Goal: Task Accomplishment & Management: Manage account settings

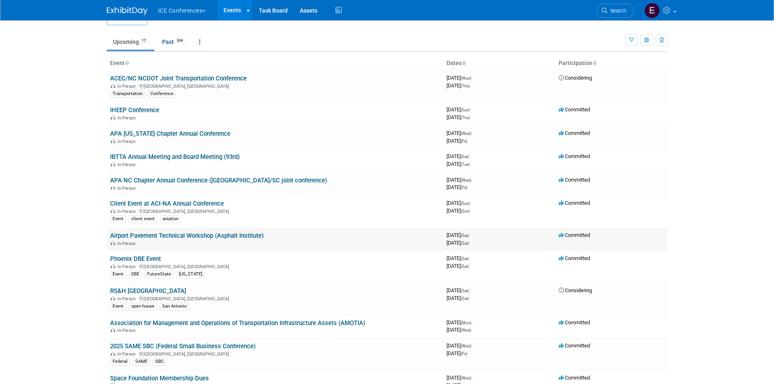
scroll to position [15, 0]
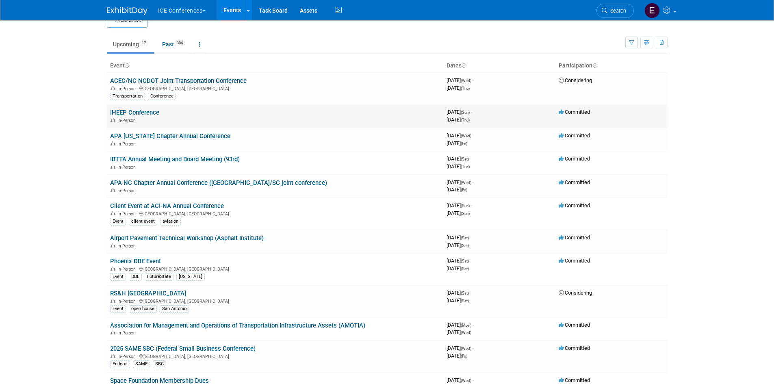
click at [141, 116] on link "IHEEP Conference" at bounding box center [134, 112] width 49 height 7
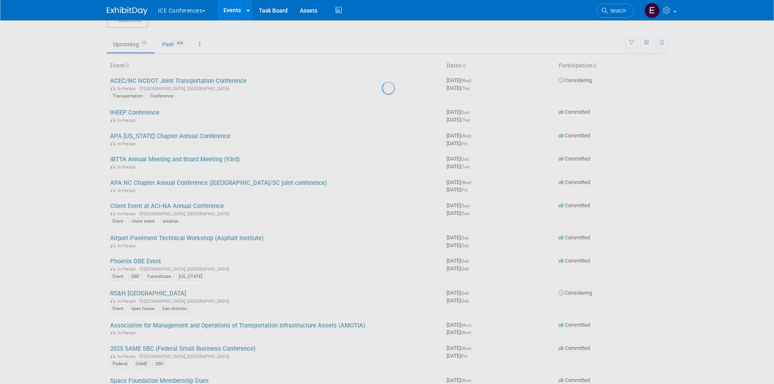
click at [381, 108] on div at bounding box center [386, 192] width 11 height 384
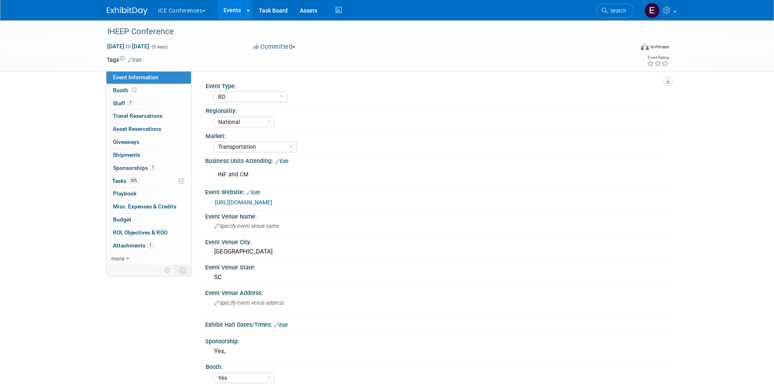
select select "BD"
select select "National"
select select "Transportation"
select select "Yes"
select select "No"
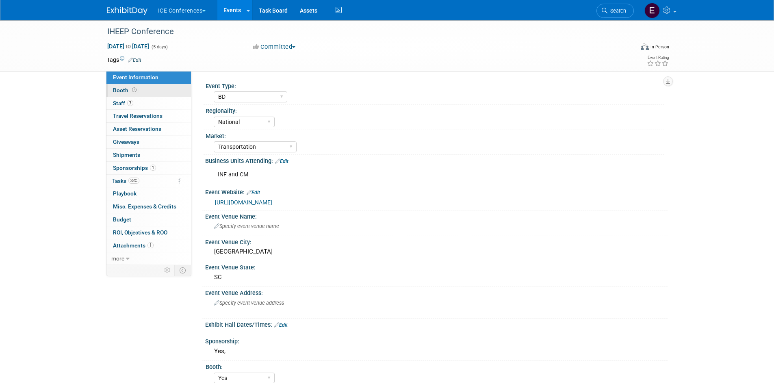
click at [121, 88] on span "Booth" at bounding box center [125, 90] width 25 height 6
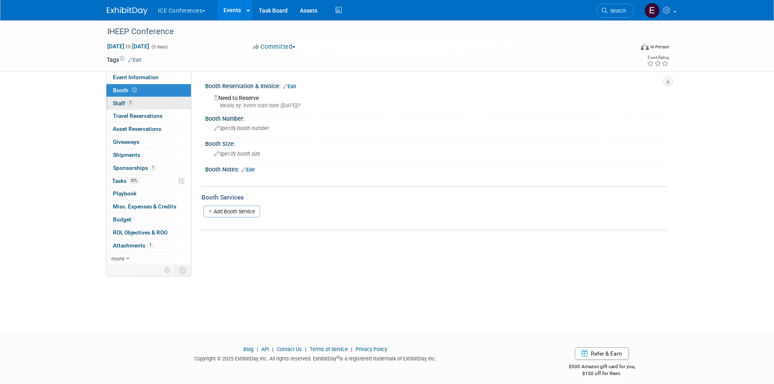
click at [142, 102] on link "7 Staff 7" at bounding box center [148, 103] width 84 height 13
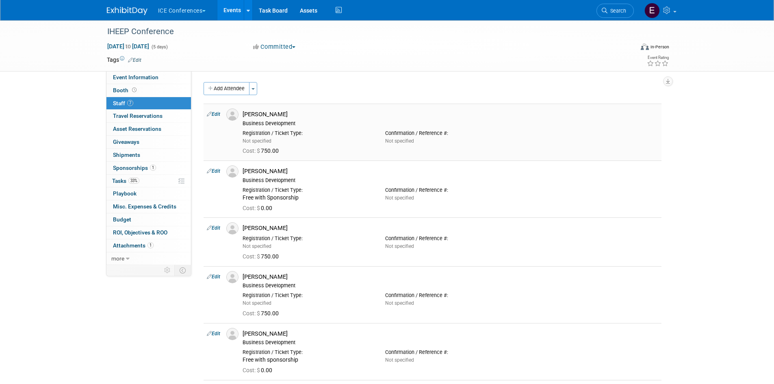
click at [327, 126] on div "Business Development" at bounding box center [449, 123] width 415 height 6
click at [141, 117] on span "Travel Reservations 0" at bounding box center [138, 115] width 50 height 6
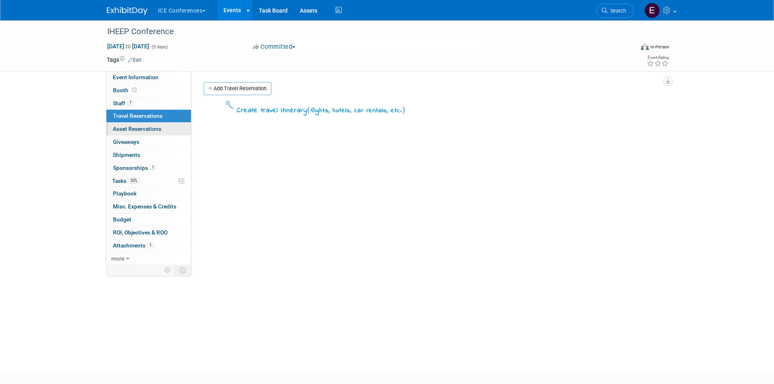
click at [146, 129] on span "Asset Reservations 0" at bounding box center [137, 128] width 48 height 6
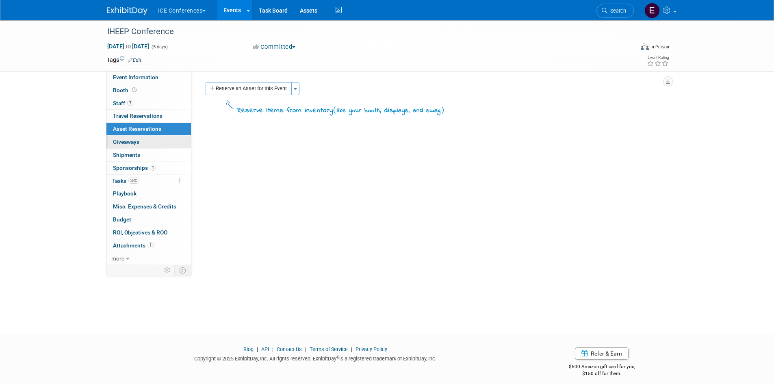
click at [134, 143] on span "Giveaways 0" at bounding box center [126, 141] width 26 height 6
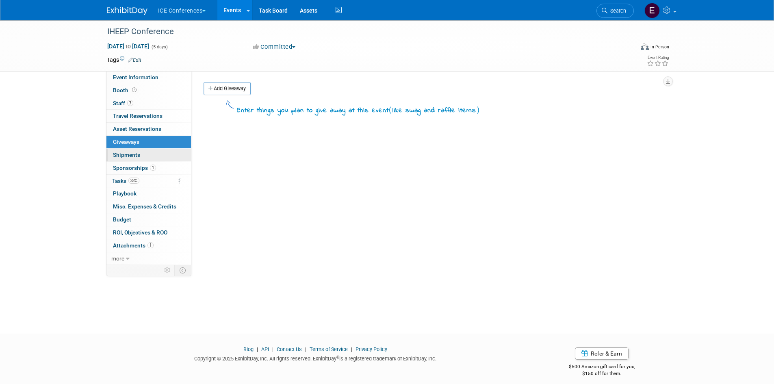
click at [134, 151] on span "Shipments 0" at bounding box center [126, 154] width 27 height 6
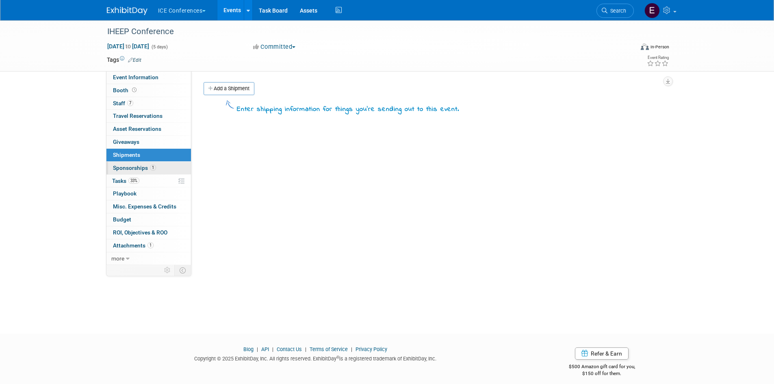
click at [134, 168] on span "Sponsorships 1" at bounding box center [134, 167] width 43 height 6
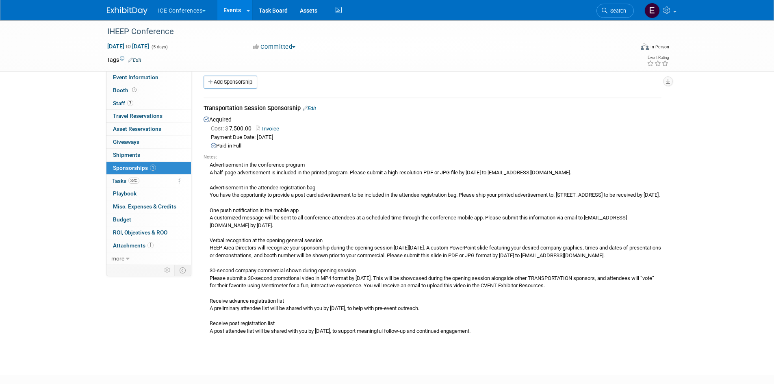
scroll to position [7, 0]
click at [118, 180] on span "Tasks 33%" at bounding box center [125, 180] width 27 height 6
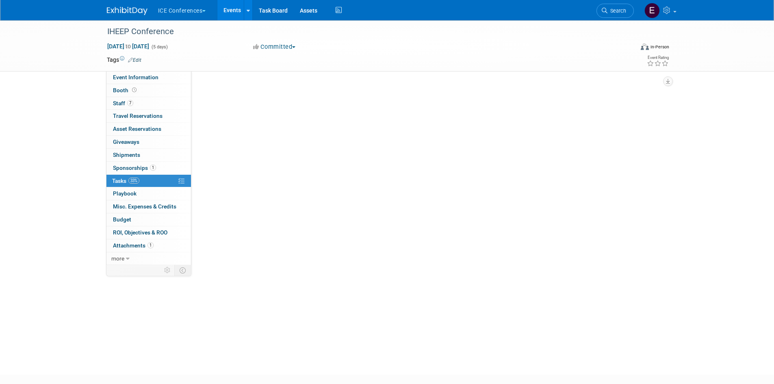
scroll to position [0, 0]
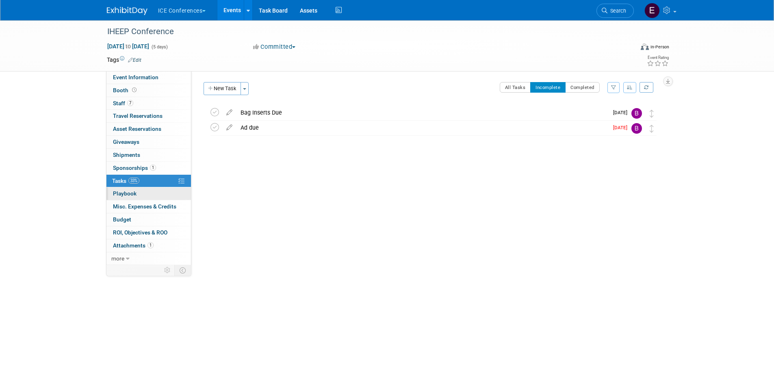
click at [134, 192] on span "Playbook 0" at bounding box center [125, 193] width 24 height 6
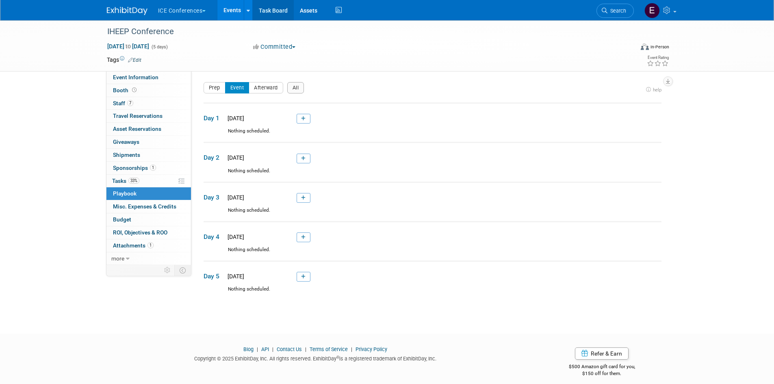
click at [277, 12] on link "Task Board" at bounding box center [273, 10] width 41 height 20
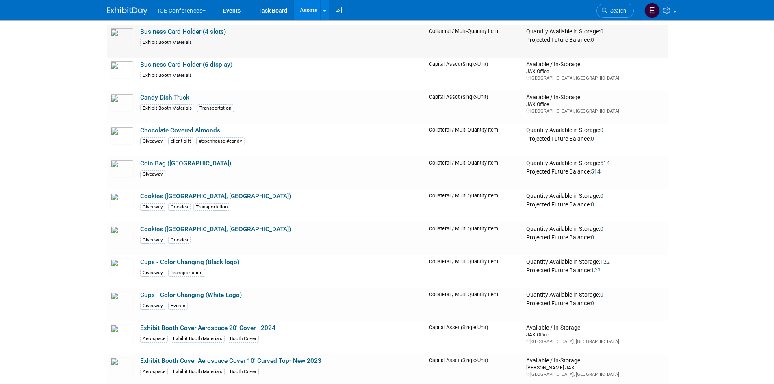
scroll to position [215, 0]
click at [271, 172] on div "Giveaway" at bounding box center [281, 173] width 283 height 9
click at [197, 165] on link "Coin Bag (Velvet Square)" at bounding box center [185, 162] width 91 height 7
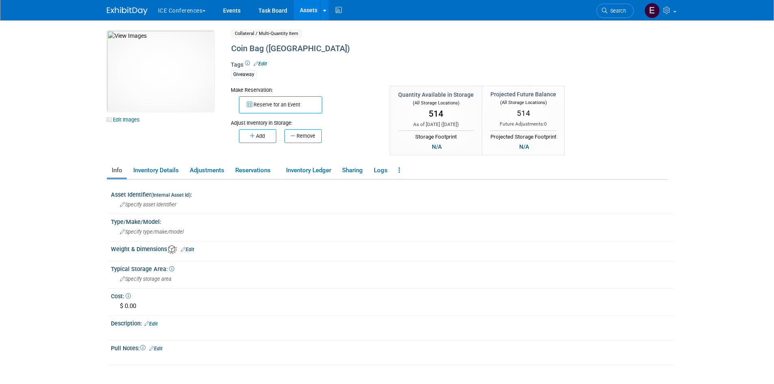
click at [356, 106] on div "Reserve for an Event" at bounding box center [304, 103] width 147 height 19
click at [179, 173] on link "Inventory Details" at bounding box center [155, 170] width 55 height 14
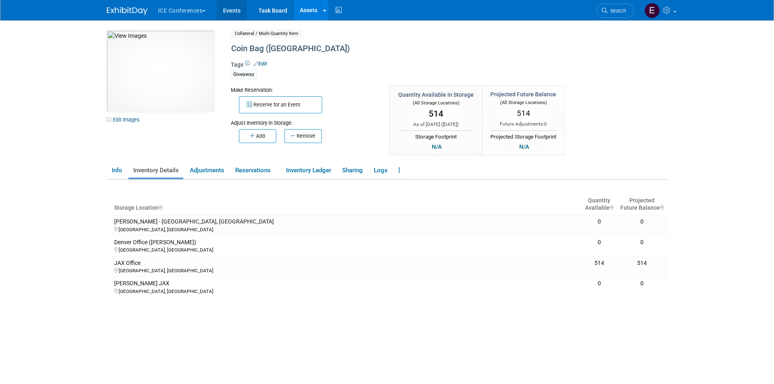
click at [236, 10] on link "Events" at bounding box center [232, 10] width 30 height 20
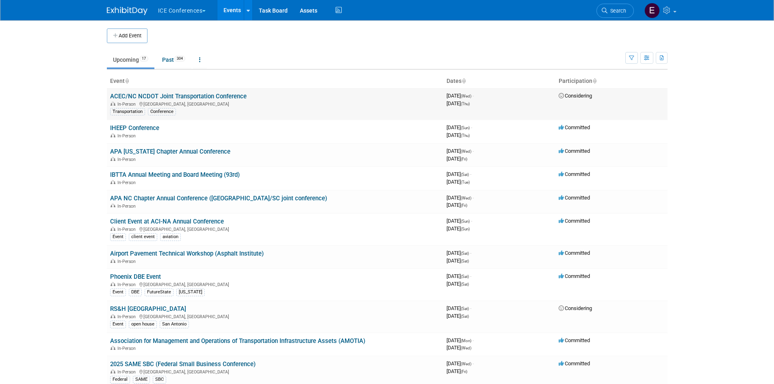
click at [308, 101] on div "In-Person [GEOGRAPHIC_DATA], [GEOGRAPHIC_DATA]" at bounding box center [275, 103] width 330 height 6
click at [184, 6] on button "ICE Conferences" at bounding box center [186, 9] width 59 height 18
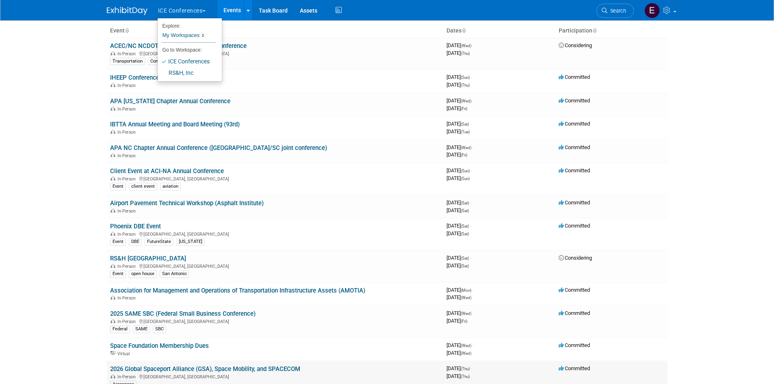
scroll to position [50, 0]
click at [651, 117] on td "Committed" at bounding box center [611, 128] width 112 height 23
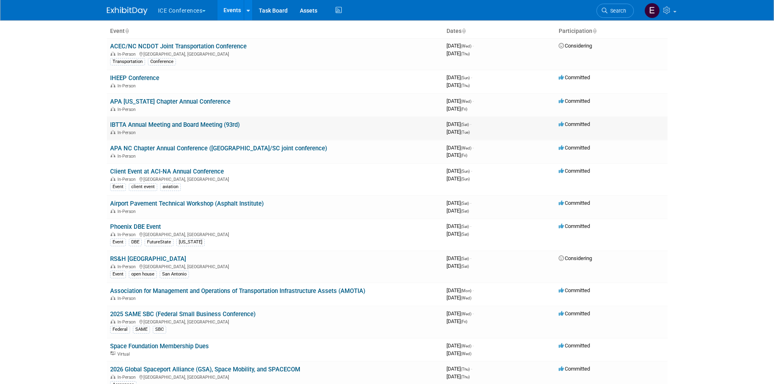
click at [176, 125] on link "IBTTA Annual Meeting and Board Meeting (93rd)" at bounding box center [175, 124] width 130 height 7
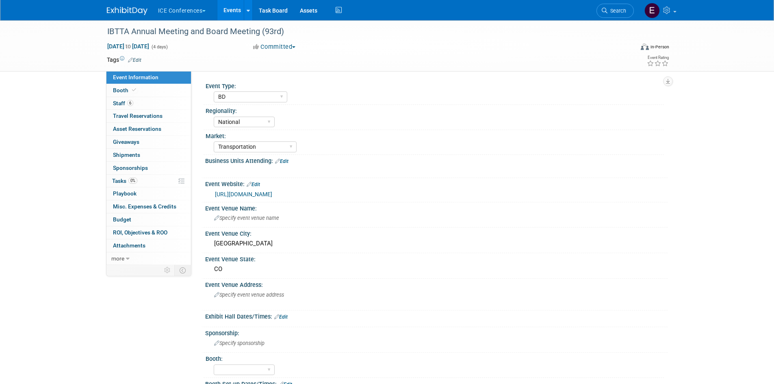
select select "BD"
select select "National"
select select "Transportation"
click at [122, 258] on span "more" at bounding box center [117, 258] width 13 height 6
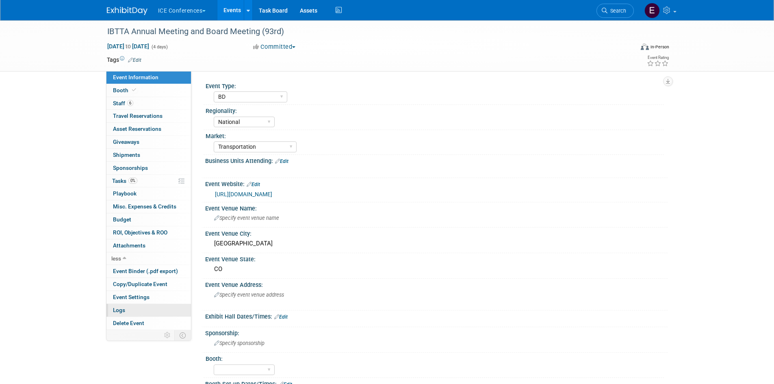
click at [114, 309] on span "Logs" at bounding box center [119, 310] width 12 height 6
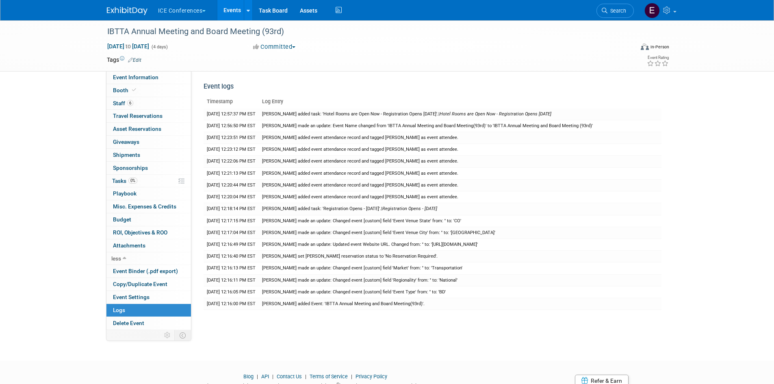
click at [175, 8] on button "ICE Conferences" at bounding box center [186, 9] width 59 height 18
click at [188, 38] on link "My Workspaces 2" at bounding box center [189, 35] width 54 height 14
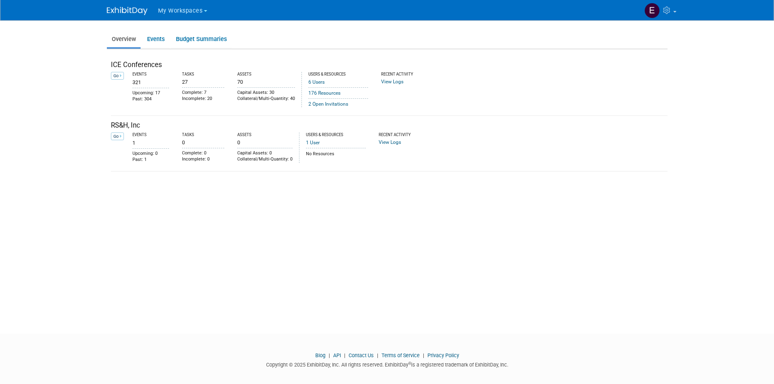
click at [190, 6] on button "My Workspaces" at bounding box center [187, 9] width 60 height 19
click at [181, 38] on link "ICE Conferences" at bounding box center [187, 37] width 58 height 11
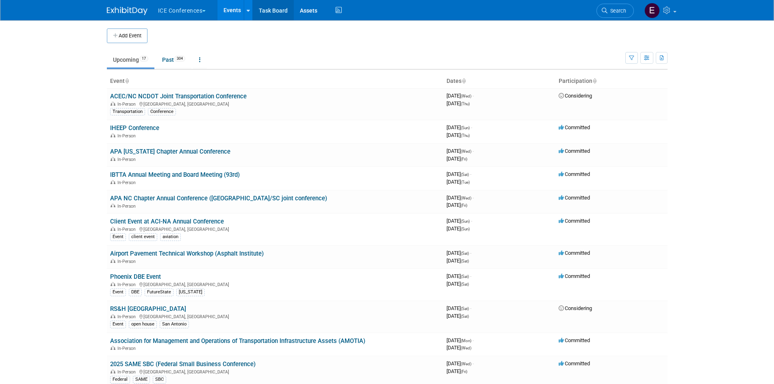
click at [277, 12] on link "Task Board" at bounding box center [273, 10] width 41 height 20
click at [338, 8] on icon at bounding box center [338, 10] width 10 height 13
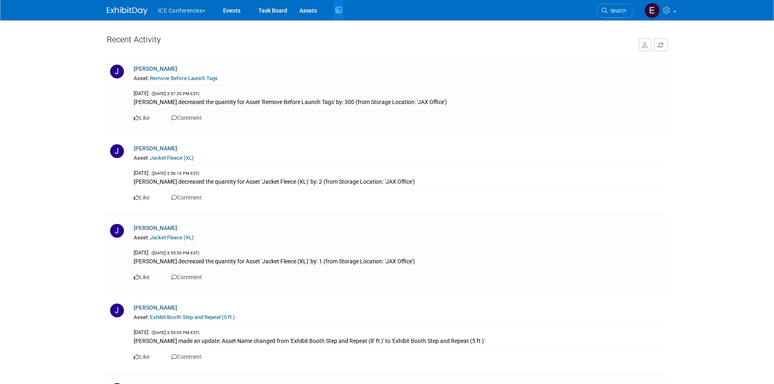
click at [180, 10] on button "ICE Conferences" at bounding box center [186, 9] width 59 height 18
click at [180, 35] on link "My Workspaces 2" at bounding box center [189, 35] width 54 height 14
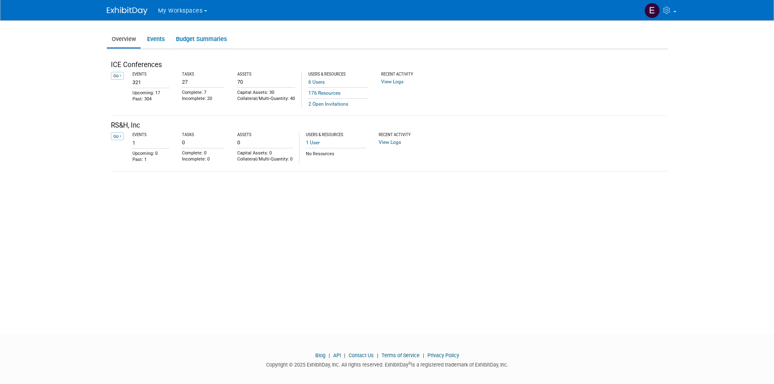
click at [175, 12] on span "My Workspaces" at bounding box center [180, 10] width 45 height 7
click at [187, 39] on link "ICE Conferences" at bounding box center [187, 37] width 58 height 11
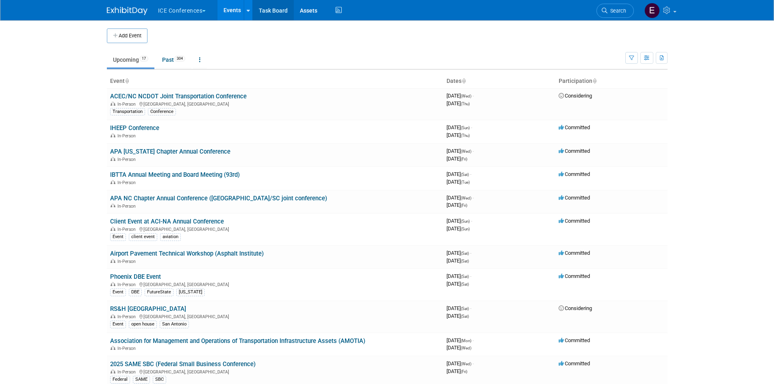
click at [275, 11] on link "Task Board" at bounding box center [273, 10] width 41 height 20
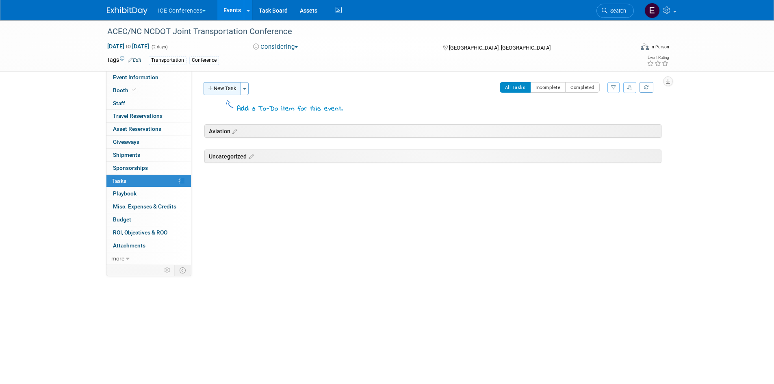
click at [225, 91] on button "New Task" at bounding box center [221, 88] width 37 height 13
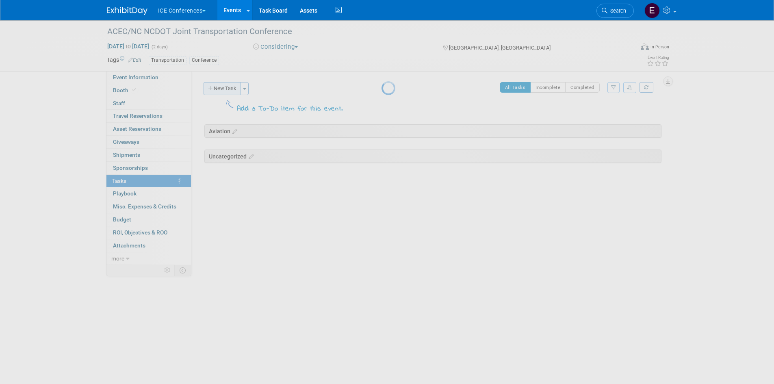
select select "6acfb526-c14c-408e-969b-725817c6741c"
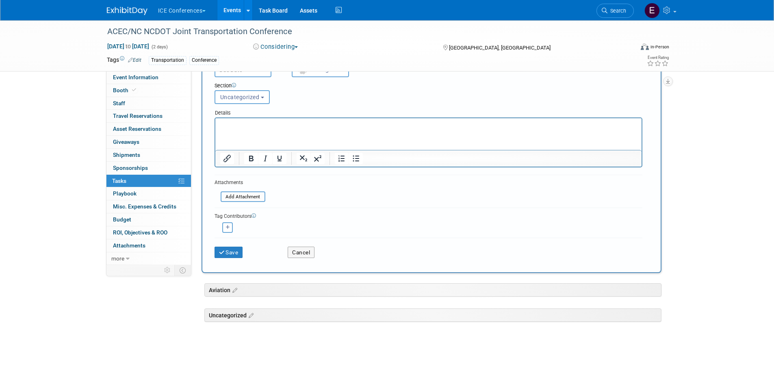
scroll to position [82, 0]
click at [229, 226] on icon "button" at bounding box center [228, 226] width 4 height 4
select select
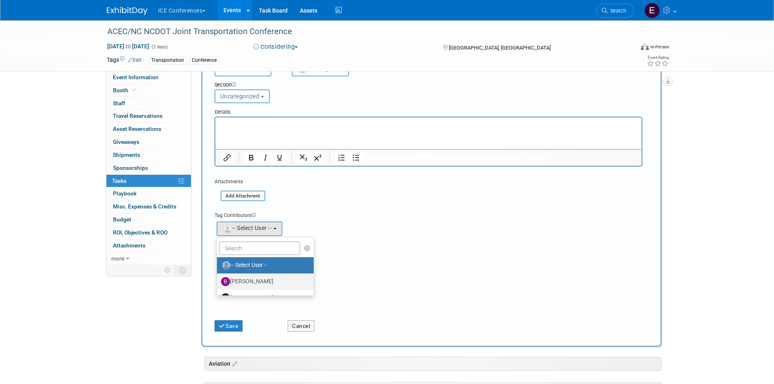
scroll to position [78, 0]
click at [275, 269] on label "[PERSON_NAME]" at bounding box center [263, 268] width 85 height 13
click at [218, 269] on input "[PERSON_NAME]" at bounding box center [215, 267] width 5 height 5
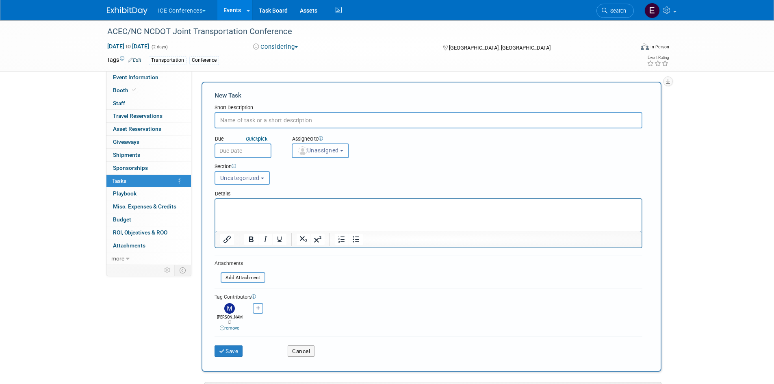
scroll to position [0, 0]
click at [307, 346] on button "Cancel" at bounding box center [301, 351] width 27 height 11
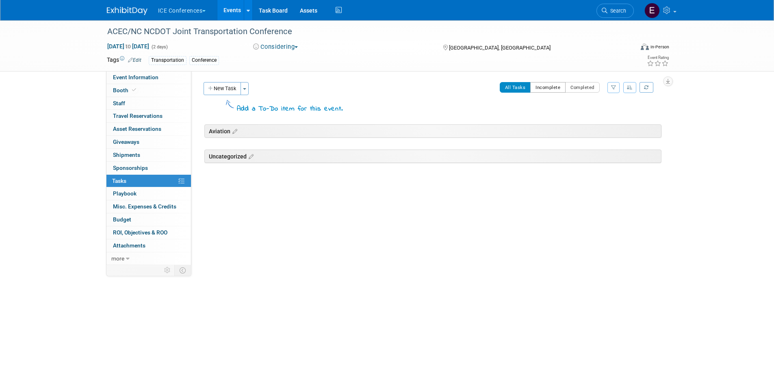
click at [543, 87] on button "Incomplete" at bounding box center [547, 87] width 35 height 11
click at [612, 89] on icon "button" at bounding box center [613, 87] width 5 height 5
click at [608, 114] on select "-- Select Assignee -- All unassigned tasks Assigned to me [PERSON_NAME] [PERSON…" at bounding box center [579, 113] width 67 height 11
click at [614, 87] on icon "button" at bounding box center [613, 87] width 5 height 5
click at [190, 13] on button "ICE Conferences" at bounding box center [186, 9] width 59 height 18
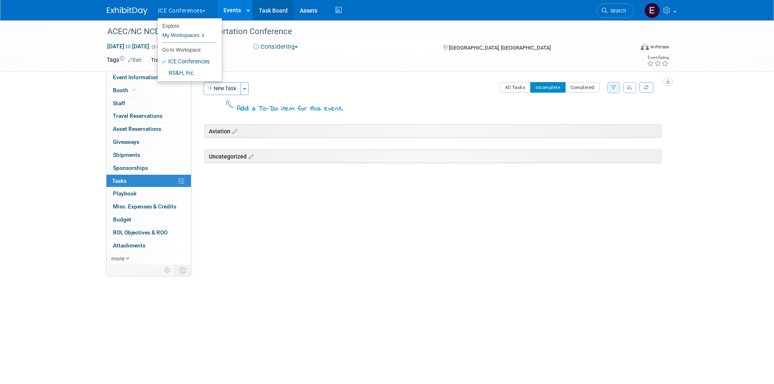
click at [284, 6] on link "Task Board" at bounding box center [273, 10] width 41 height 20
